Goal: Task Accomplishment & Management: Manage account settings

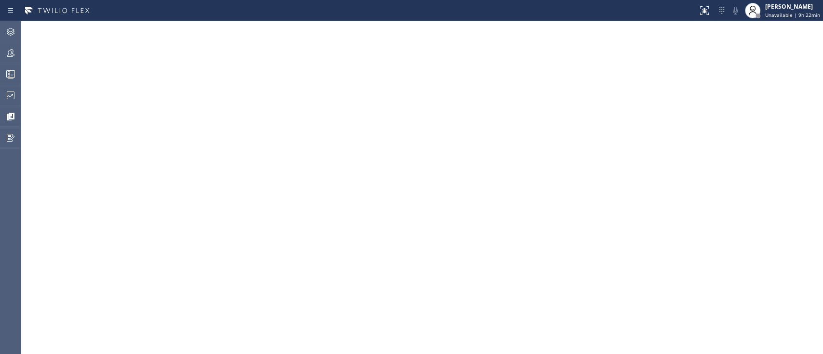
click at [12, 80] on div at bounding box center [10, 74] width 21 height 19
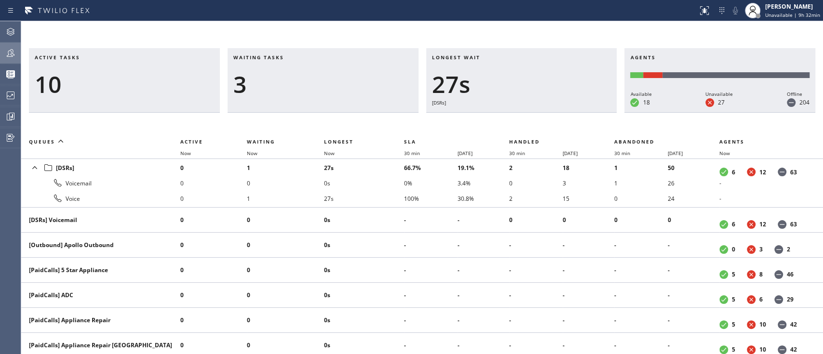
click at [12, 56] on icon at bounding box center [11, 53] width 8 height 8
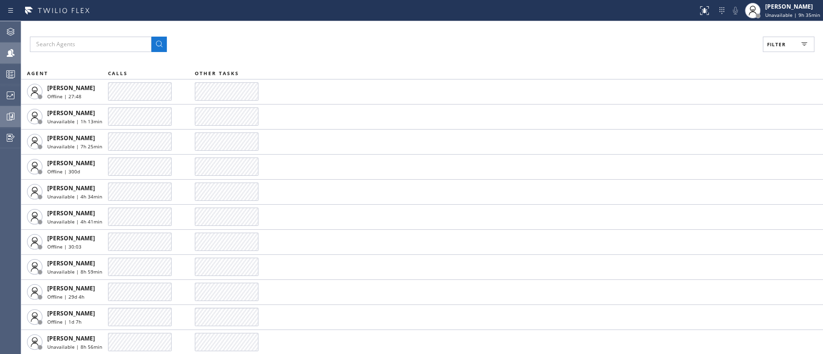
click at [7, 113] on icon at bounding box center [11, 117] width 12 height 12
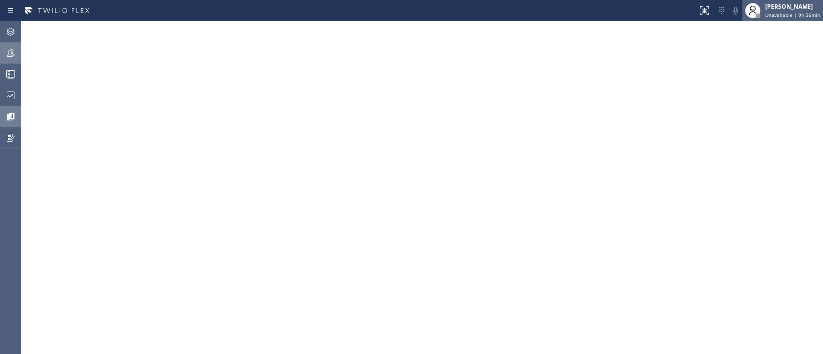
click at [767, 11] on div "[PERSON_NAME] Unavailable | 9h 36min" at bounding box center [793, 10] width 60 height 17
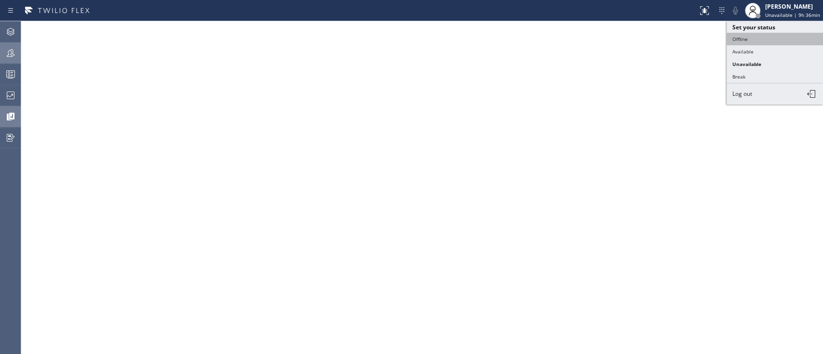
click at [756, 35] on button "Offline" at bounding box center [774, 39] width 96 height 13
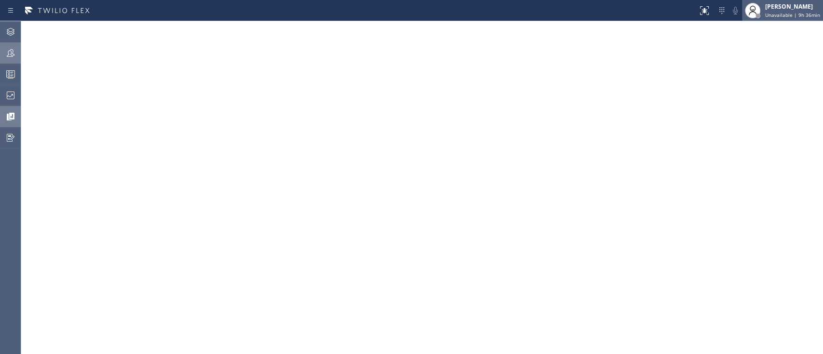
click at [779, 10] on div "[PERSON_NAME]" at bounding box center [792, 6] width 55 height 8
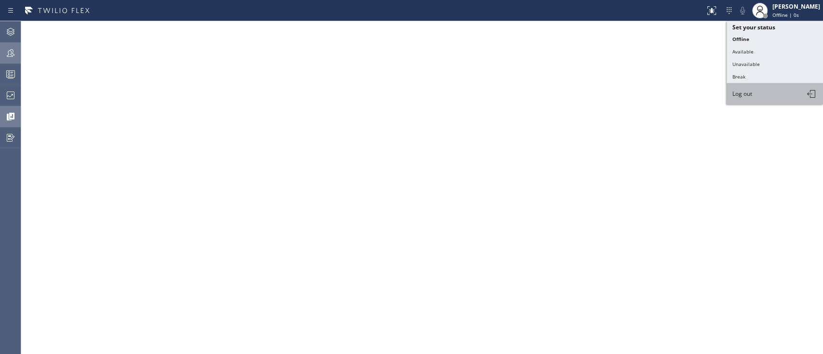
click at [756, 91] on button "Log out" at bounding box center [774, 93] width 96 height 21
